Goal: Transaction & Acquisition: Purchase product/service

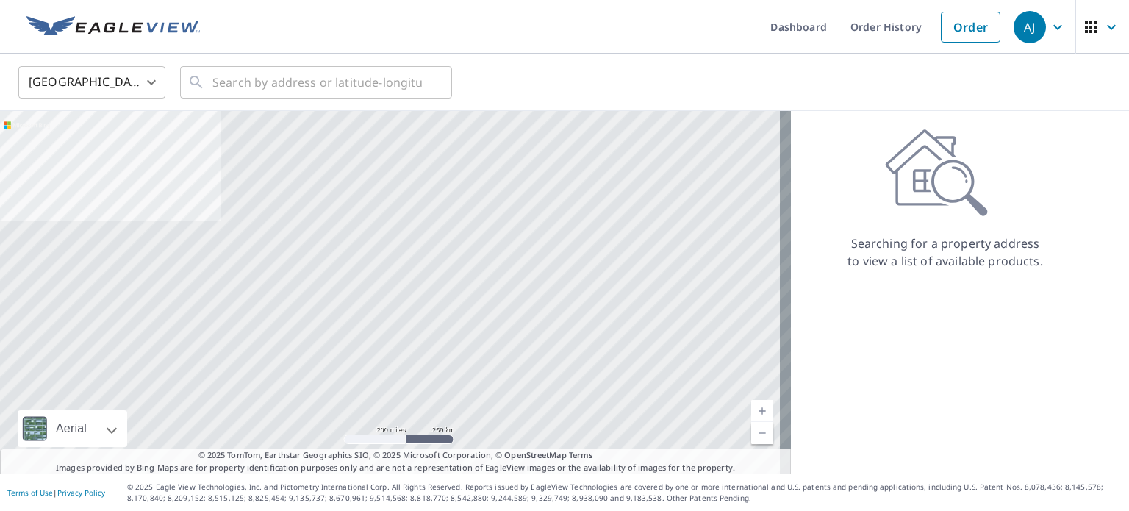
click at [119, 70] on body "[PERSON_NAME] [PERSON_NAME] Dashboard Order History Order AJ United States US ​…" at bounding box center [564, 255] width 1129 height 511
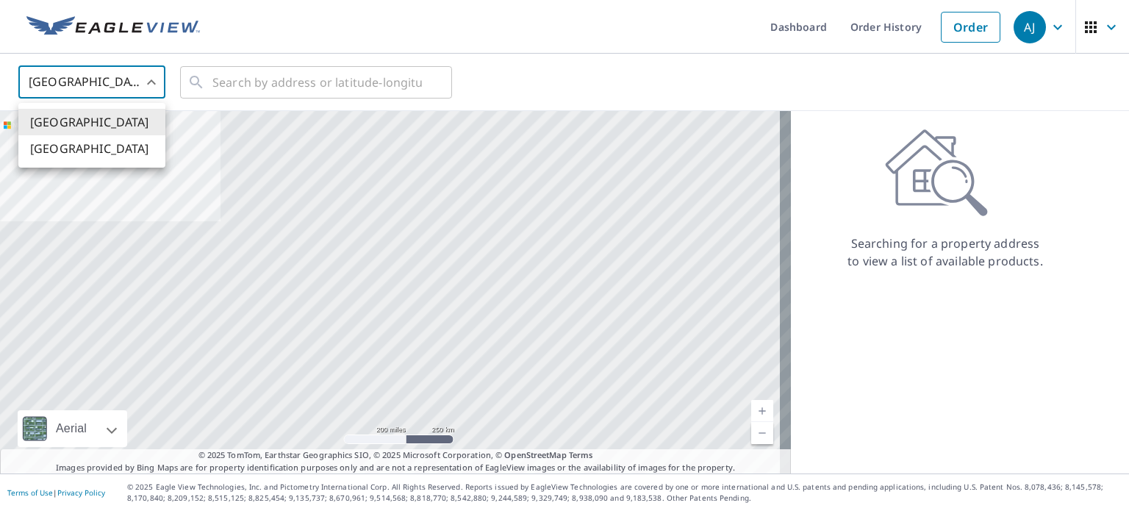
click at [101, 154] on li "[GEOGRAPHIC_DATA]" at bounding box center [91, 148] width 147 height 26
type input "CA"
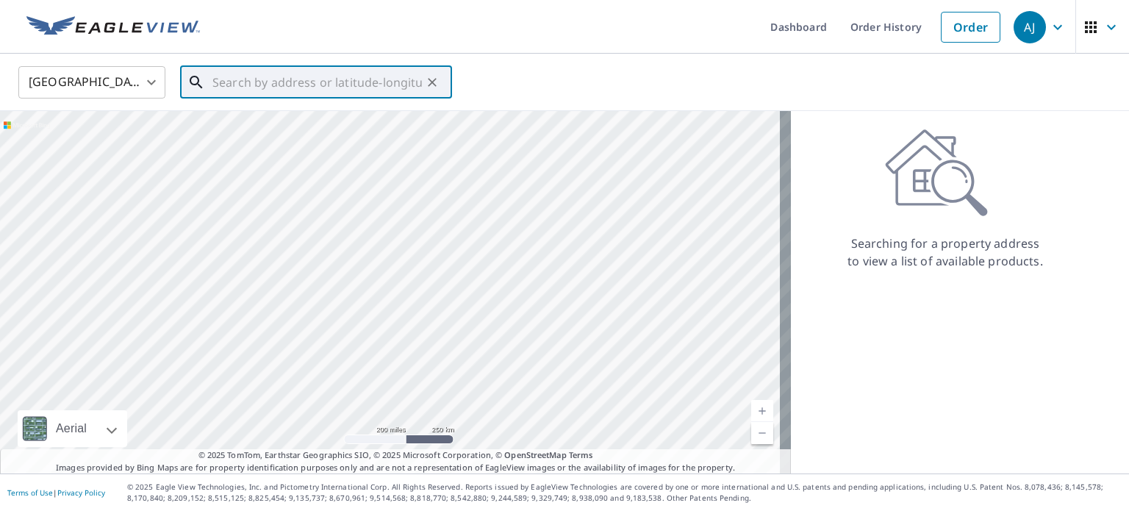
click at [259, 76] on input "text" at bounding box center [317, 82] width 210 height 41
paste input "[STREET_ADDRESS][PERSON_NAME][PERSON_NAME]"
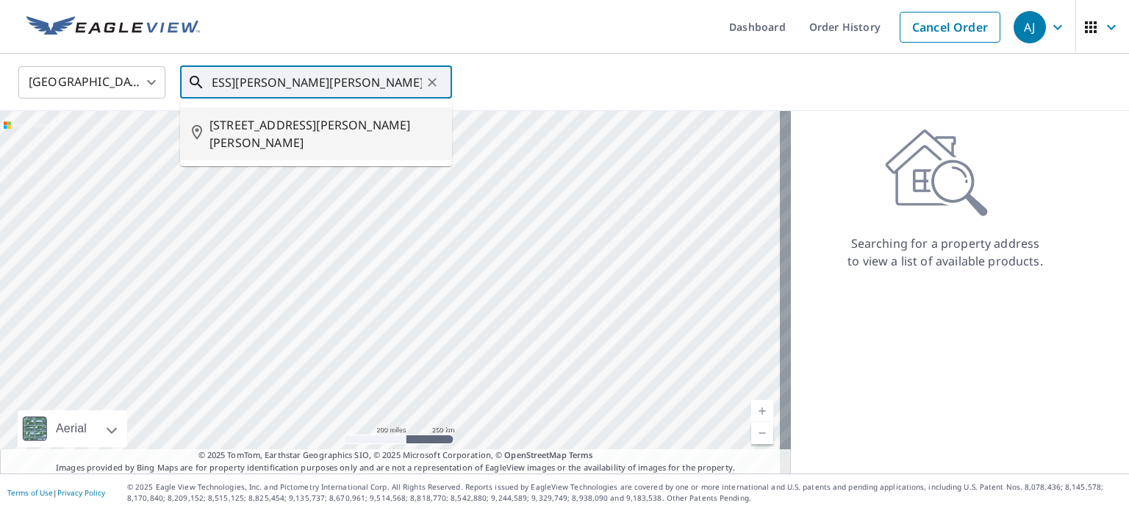
click at [279, 128] on span "[STREET_ADDRESS][PERSON_NAME][PERSON_NAME]" at bounding box center [325, 133] width 231 height 35
type input "[STREET_ADDRESS][PERSON_NAME][PERSON_NAME]"
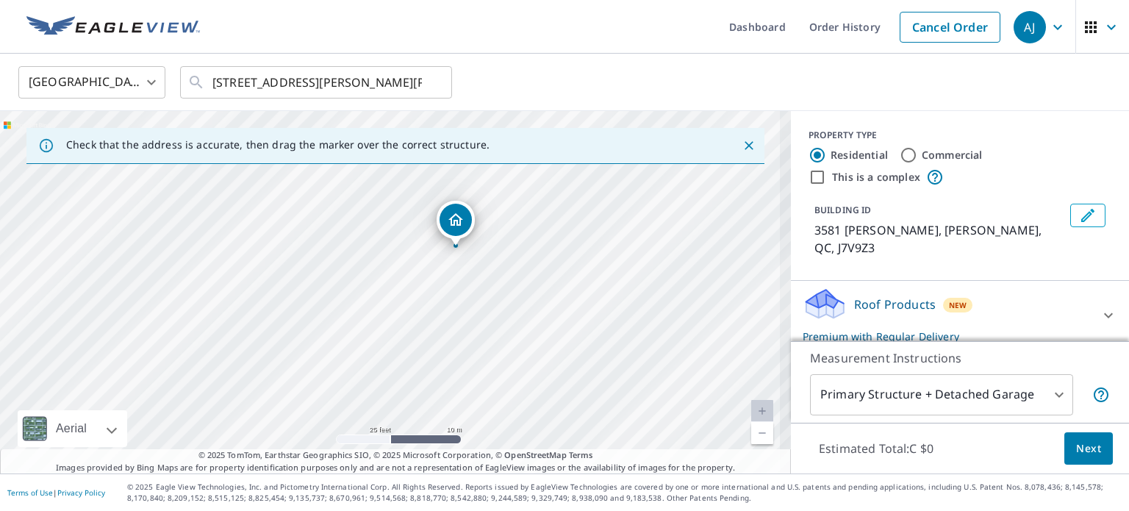
drag, startPoint x: 440, startPoint y: 278, endPoint x: 456, endPoint y: 214, distance: 65.8
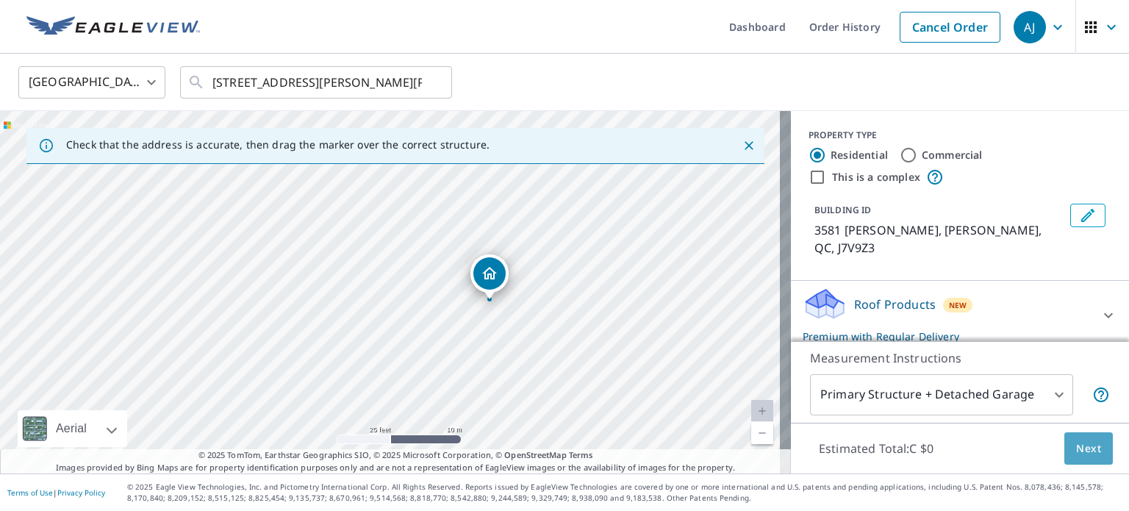
click at [1084, 443] on span "Next" at bounding box center [1088, 449] width 25 height 18
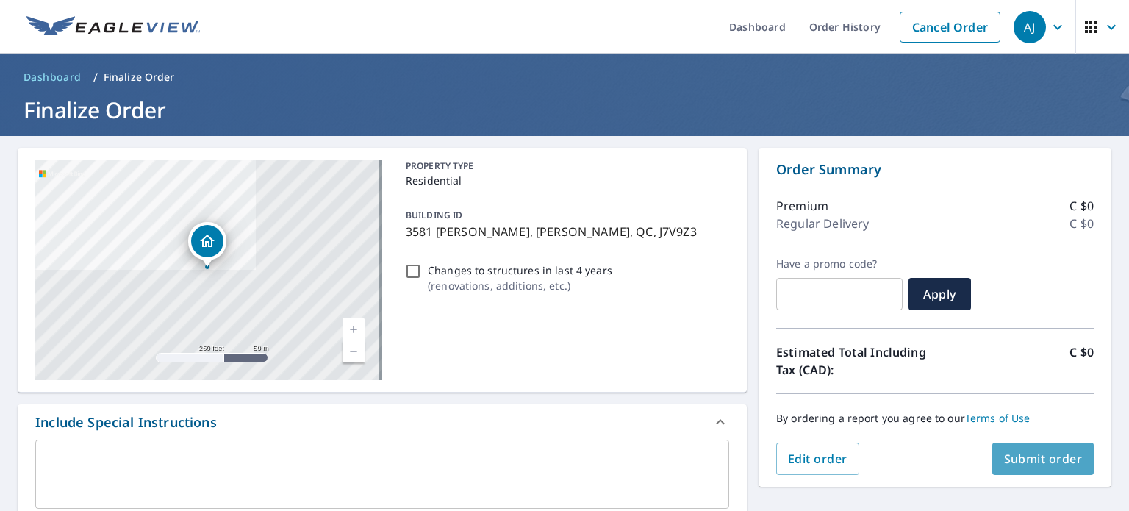
click at [1056, 453] on span "Submit order" at bounding box center [1043, 459] width 79 height 16
checkbox input "true"
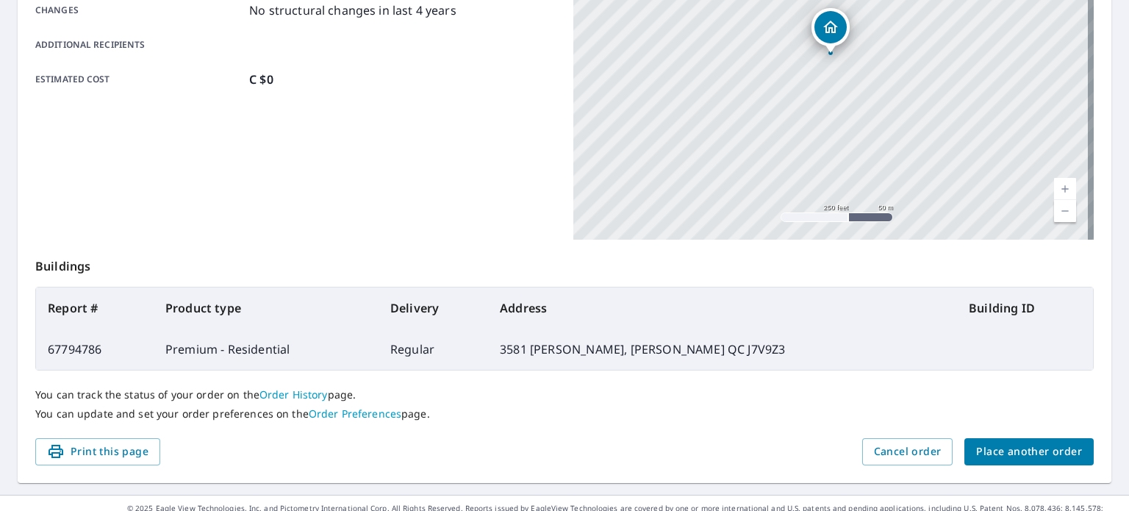
scroll to position [353, 0]
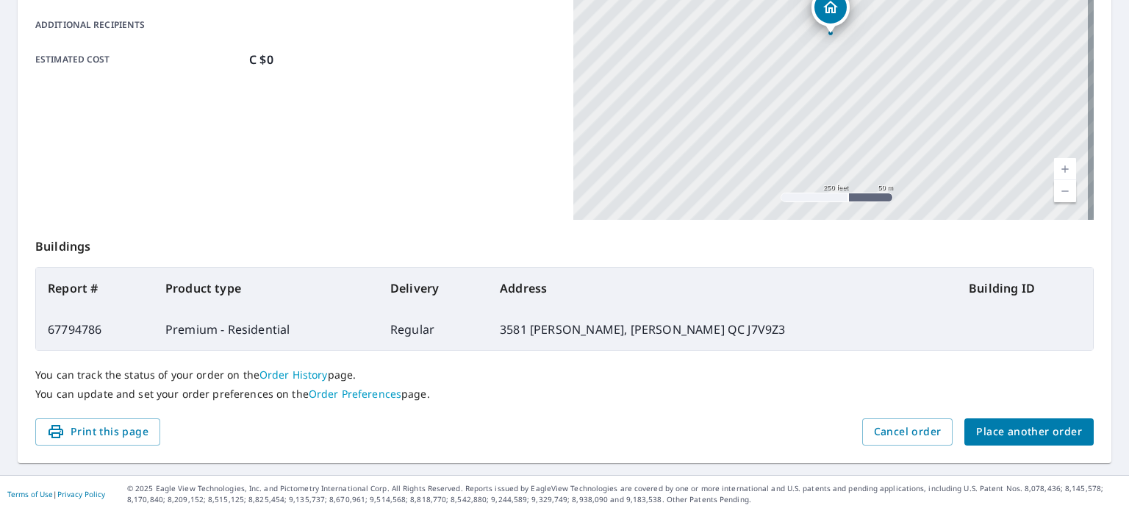
click at [1045, 432] on span "Place another order" at bounding box center [1029, 432] width 106 height 18
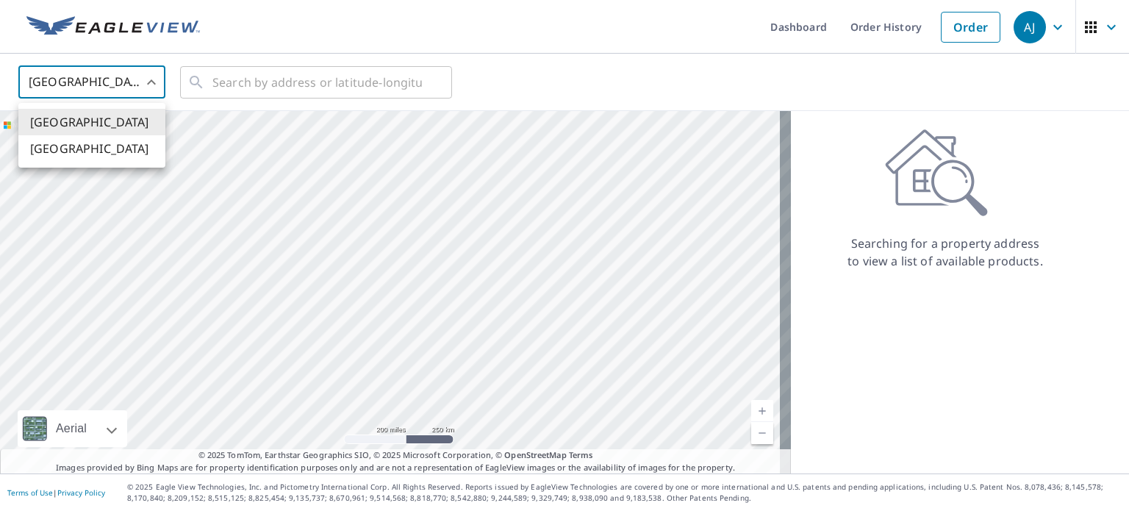
click at [145, 86] on body "[PERSON_NAME] [PERSON_NAME] Dashboard Order History Order AJ United States US ​…" at bounding box center [564, 255] width 1129 height 511
drag, startPoint x: 77, startPoint y: 145, endPoint x: 186, endPoint y: 111, distance: 113.9
click at [79, 145] on li "[GEOGRAPHIC_DATA]" at bounding box center [91, 148] width 147 height 26
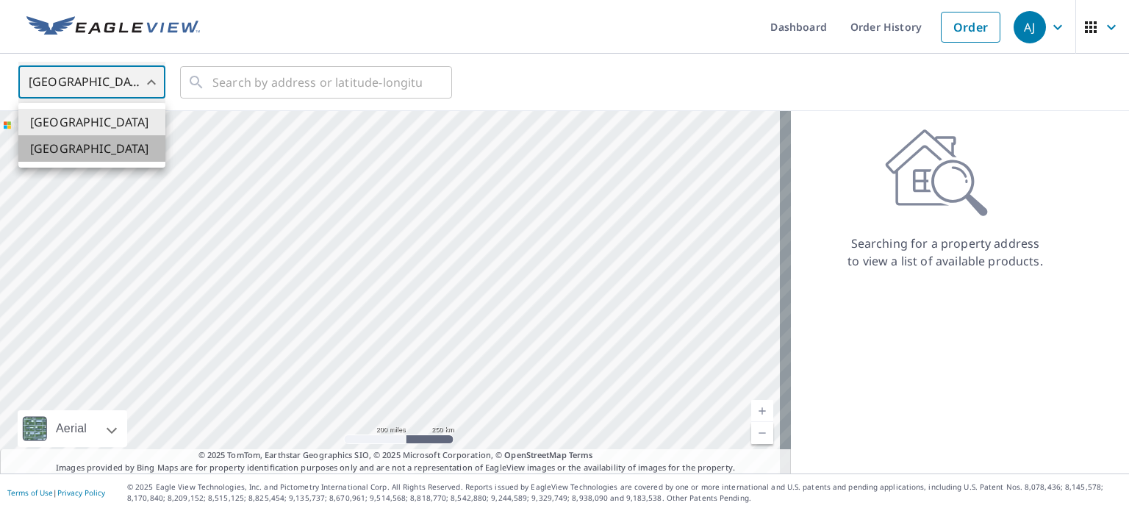
type input "CA"
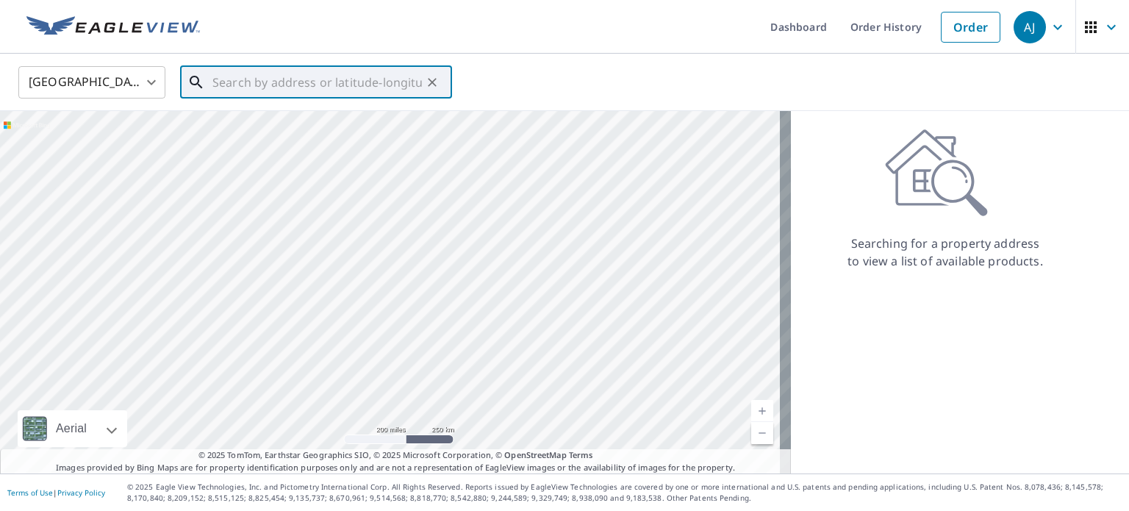
click at [323, 77] on input "text" at bounding box center [317, 82] width 210 height 41
paste input "227 Chem. du [GEOGRAPHIC_DATA][PERSON_NAME]"
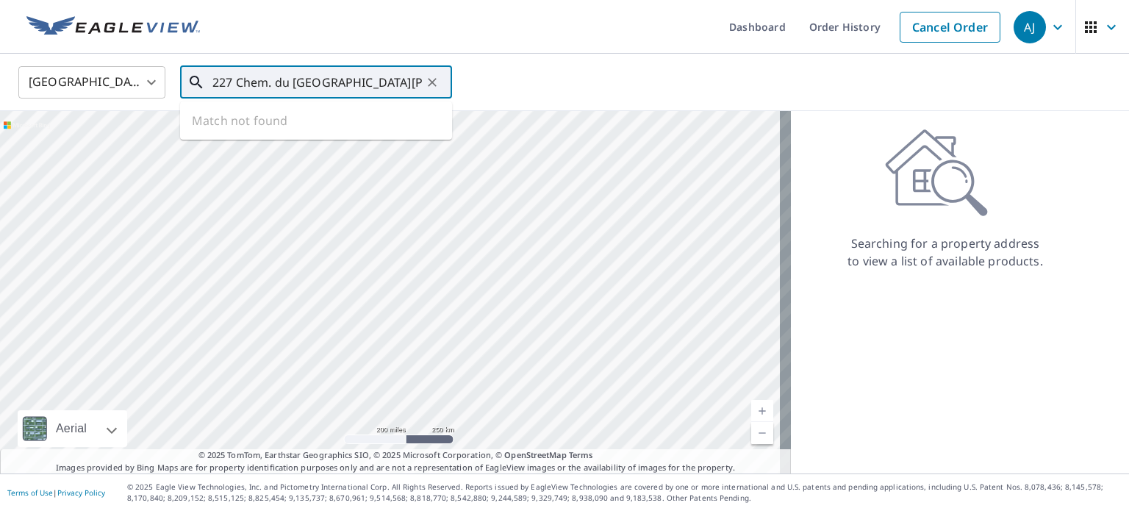
click at [319, 87] on input "227 Chem. du [GEOGRAPHIC_DATA][PERSON_NAME]" at bounding box center [317, 82] width 210 height 41
type input "227 Chem. du [GEOGRAPHIC_DATA][PERSON_NAME]"
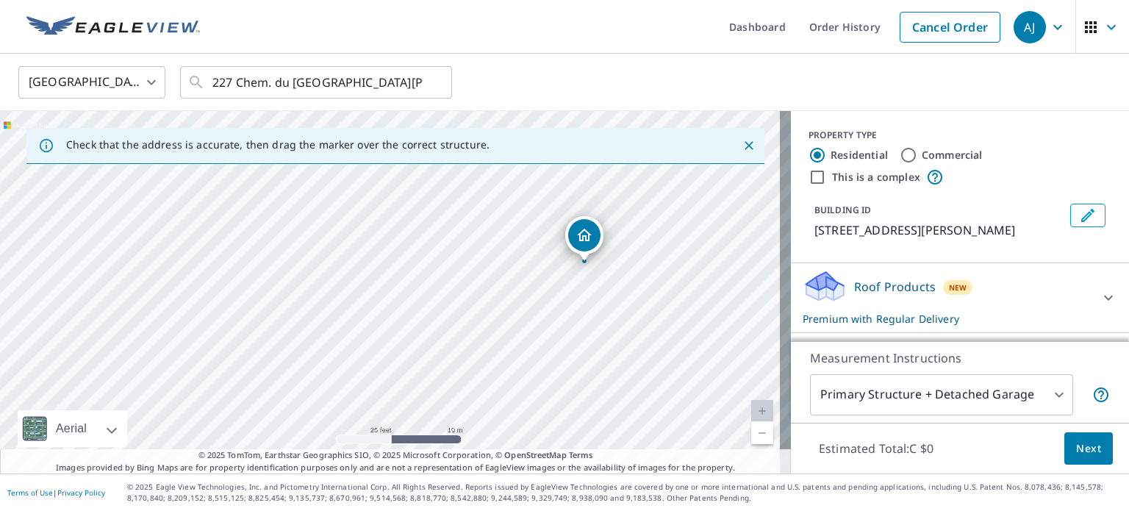
click at [1090, 447] on span "Next" at bounding box center [1088, 449] width 25 height 18
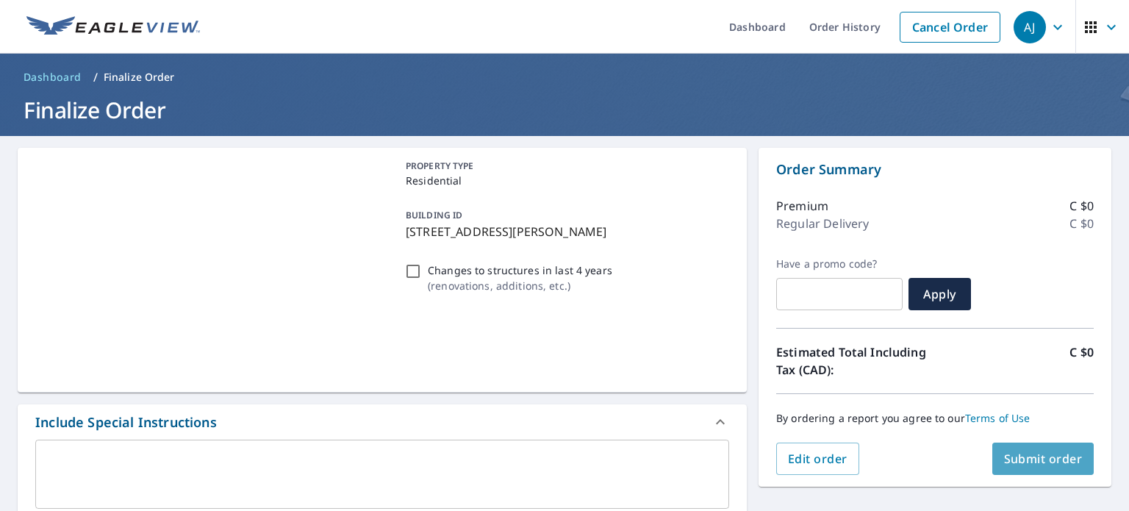
click at [1062, 448] on button "Submit order" at bounding box center [1044, 459] width 102 height 32
checkbox input "true"
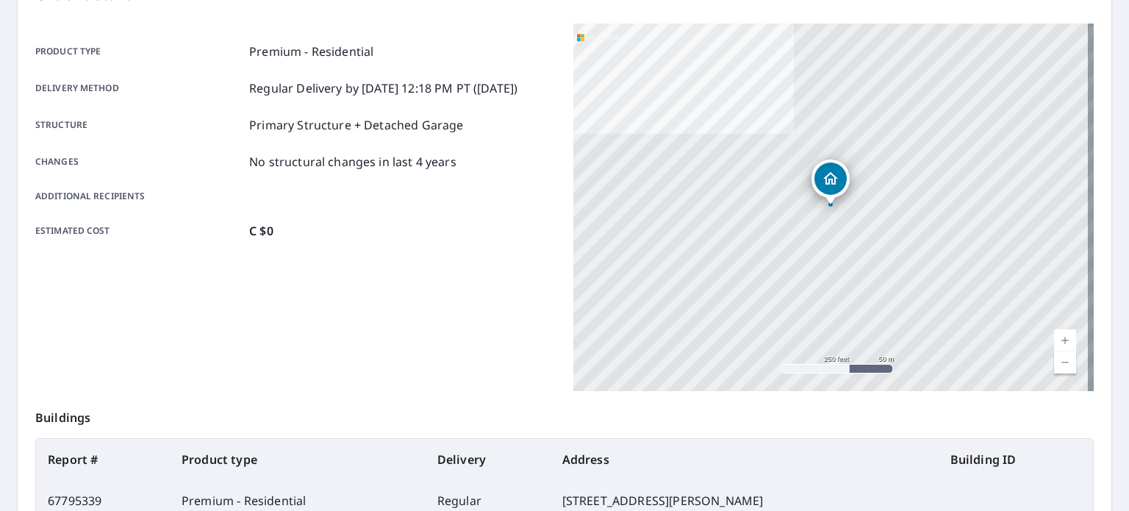
scroll to position [343, 0]
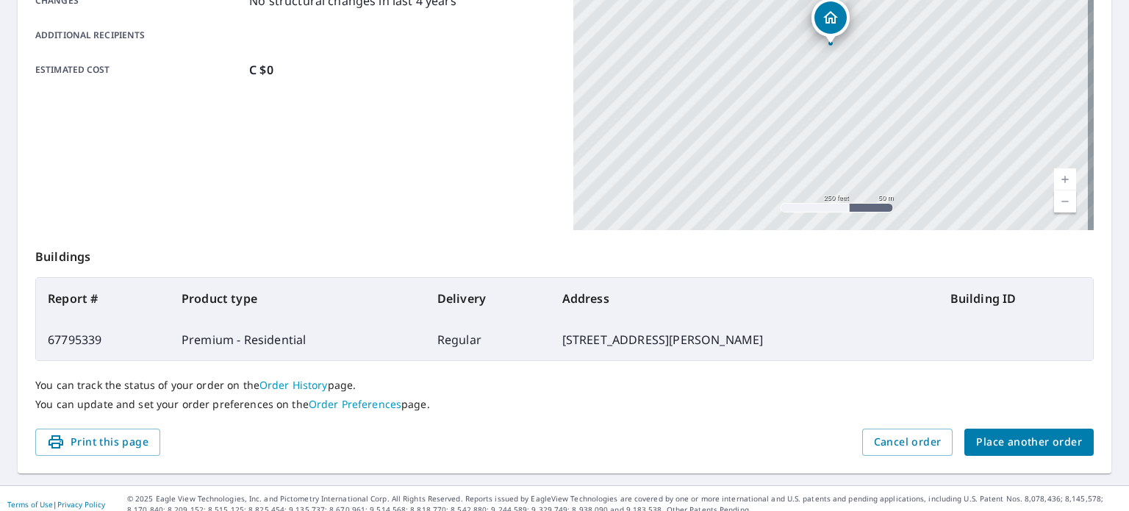
click at [1037, 440] on span "Place another order" at bounding box center [1029, 442] width 106 height 18
